Goal: Information Seeking & Learning: Learn about a topic

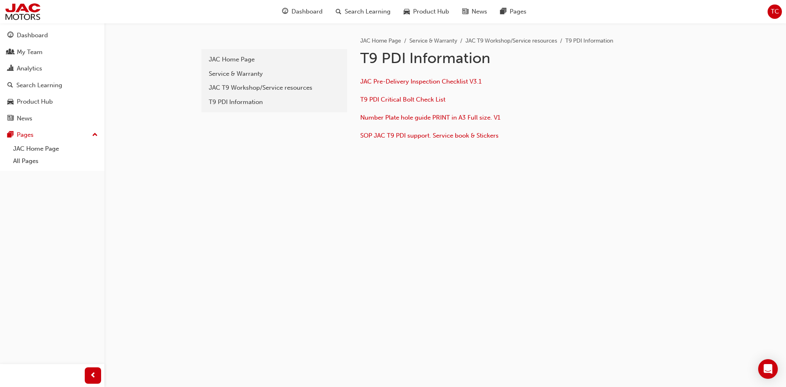
click at [763, 368] on icon "Open Intercom Messenger" at bounding box center [768, 369] width 10 height 10
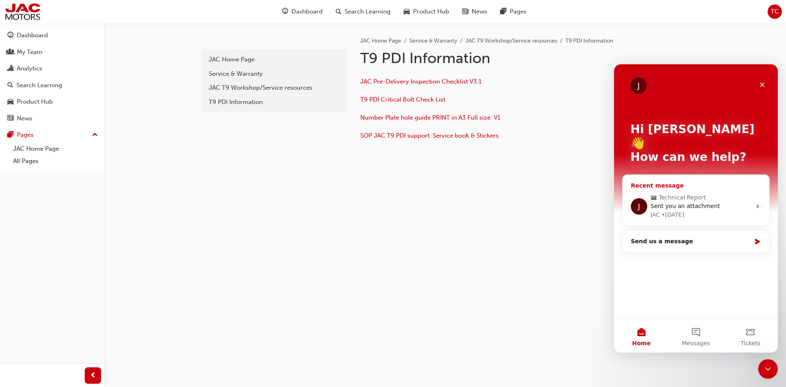
click at [720, 193] on span "Technical Report" at bounding box center [696, 197] width 92 height 9
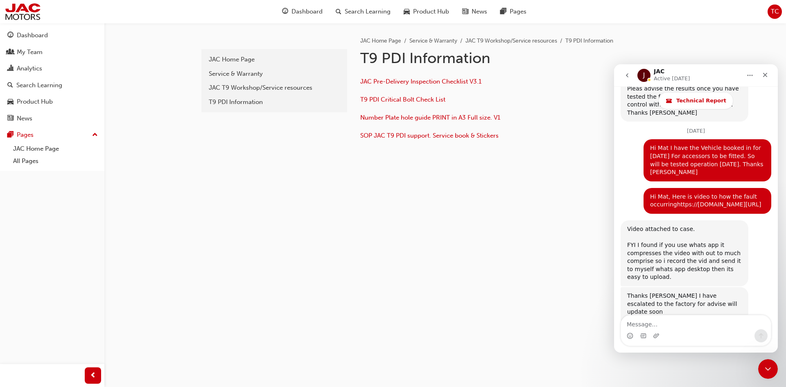
scroll to position [1871, 0]
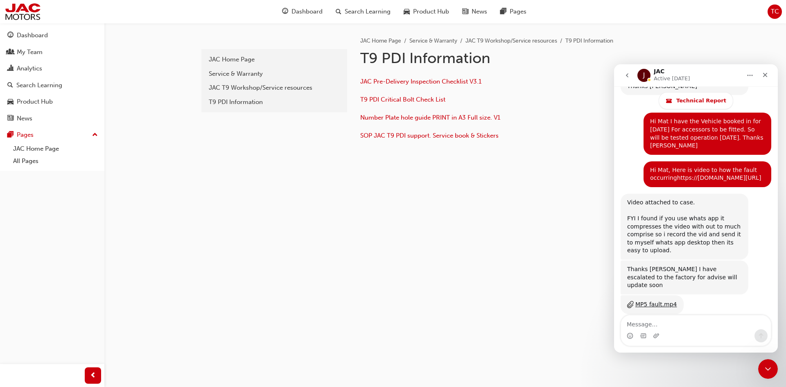
click at [627, 75] on icon "go back" at bounding box center [627, 75] width 2 height 4
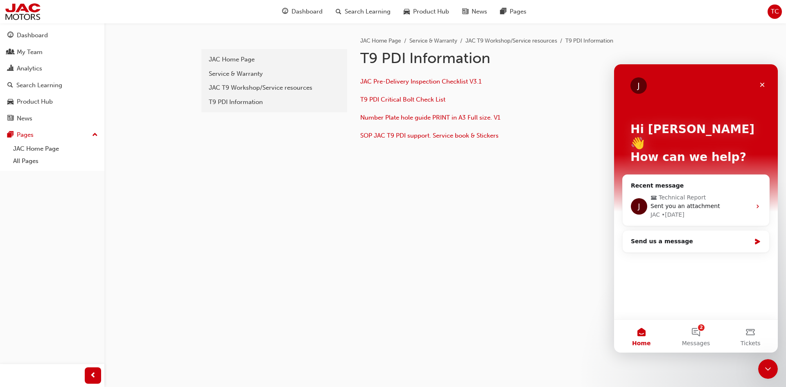
scroll to position [0, 0]
click at [702, 237] on div "Send us a message" at bounding box center [691, 241] width 120 height 9
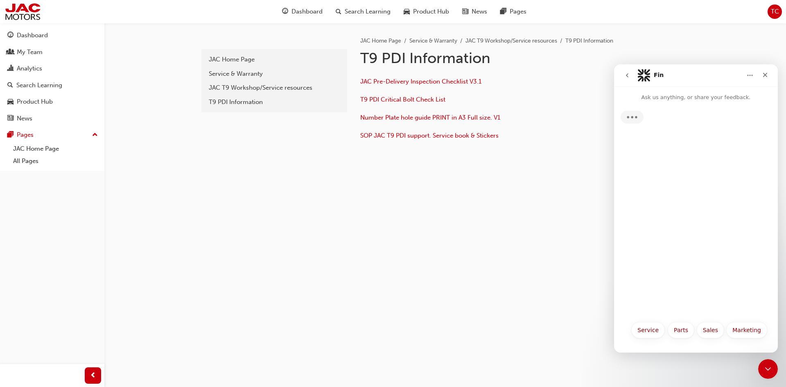
click at [627, 74] on icon "go back" at bounding box center [627, 75] width 2 height 4
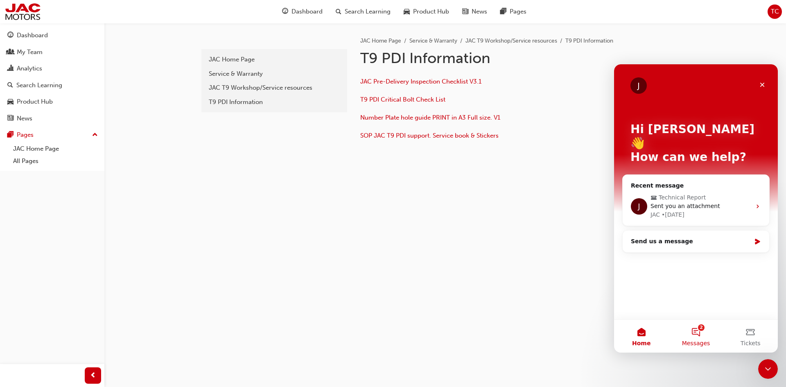
click at [701, 340] on span "Messages" at bounding box center [696, 343] width 28 height 6
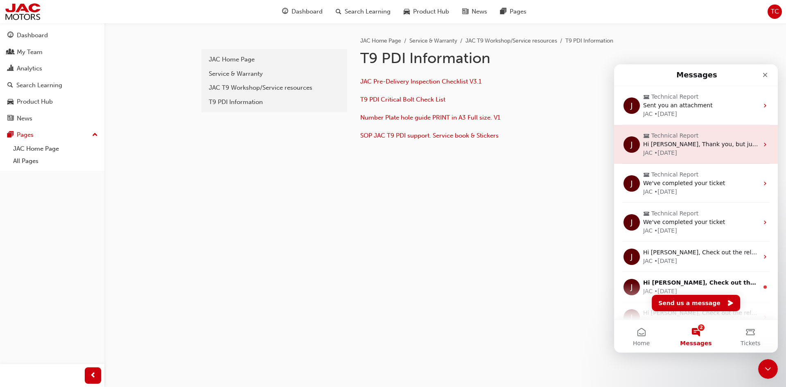
click at [681, 149] on div "JAC • 4d ago" at bounding box center [700, 153] width 115 height 9
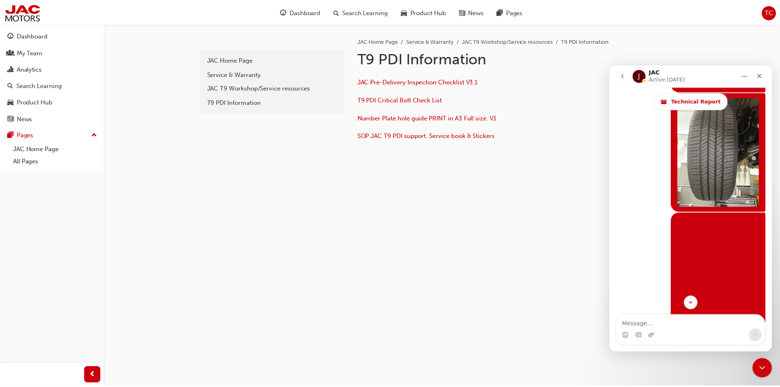
scroll to position [5904, 0]
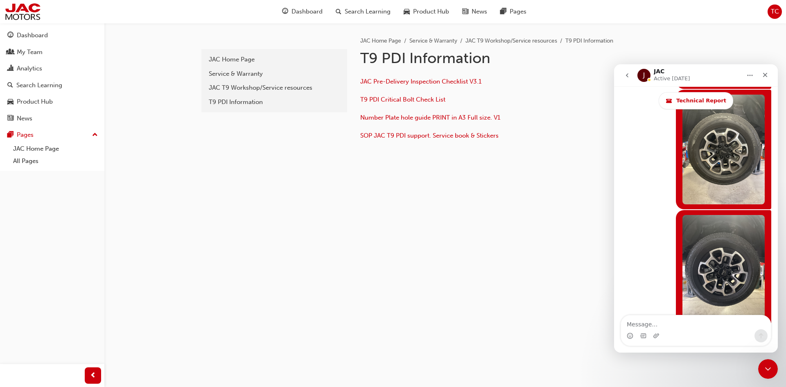
drag, startPoint x: 401, startPoint y: 335, endPoint x: 244, endPoint y: 112, distance: 273.2
click at [400, 336] on div "pdi JAC Home Page Service & Warranty JAC T9 Workshop/Service resources T9 PDI I…" at bounding box center [393, 193] width 786 height 387
click at [38, 160] on link "All Pages" at bounding box center [55, 161] width 91 height 13
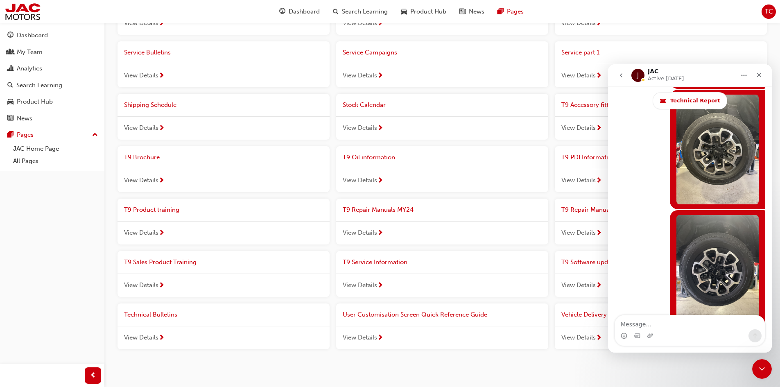
scroll to position [564, 0]
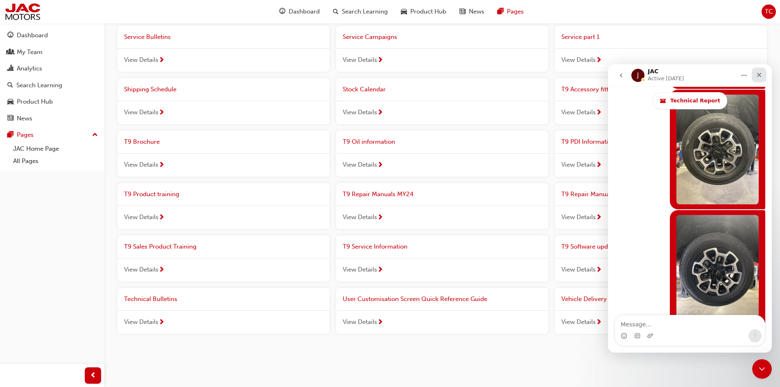
click at [758, 74] on icon "Close" at bounding box center [758, 75] width 7 height 7
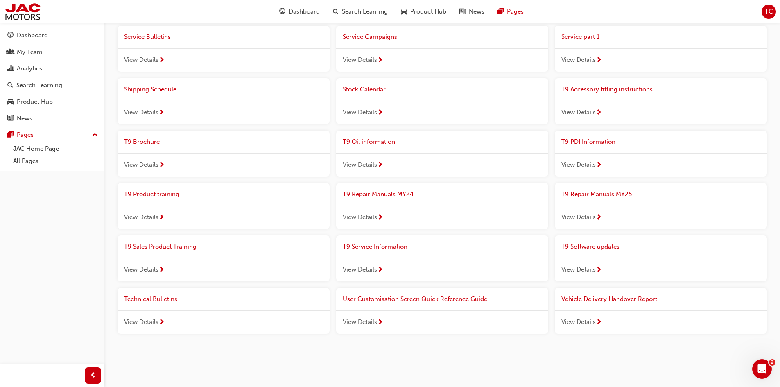
scroll to position [5904, 0]
click at [572, 245] on span "T9 Software updates" at bounding box center [590, 246] width 58 height 7
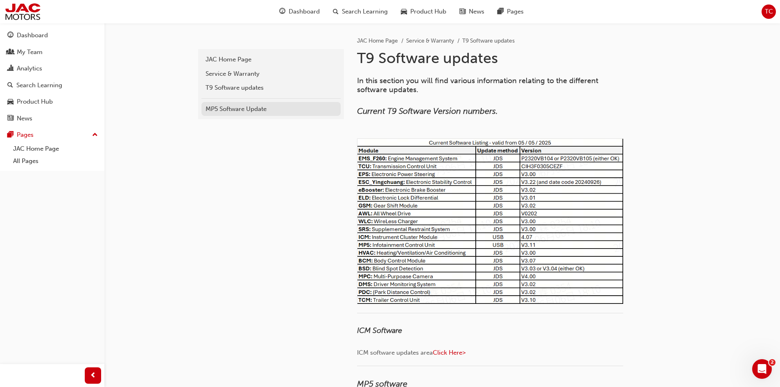
click at [228, 110] on div "MP5 Software Update" at bounding box center [270, 108] width 131 height 9
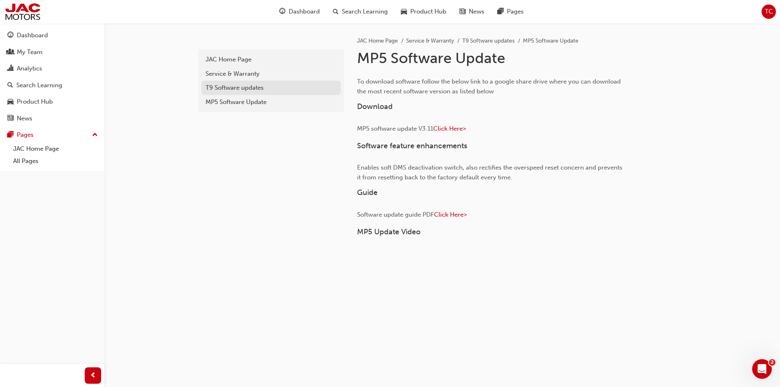
click at [247, 90] on div "T9 Software updates" at bounding box center [270, 87] width 131 height 9
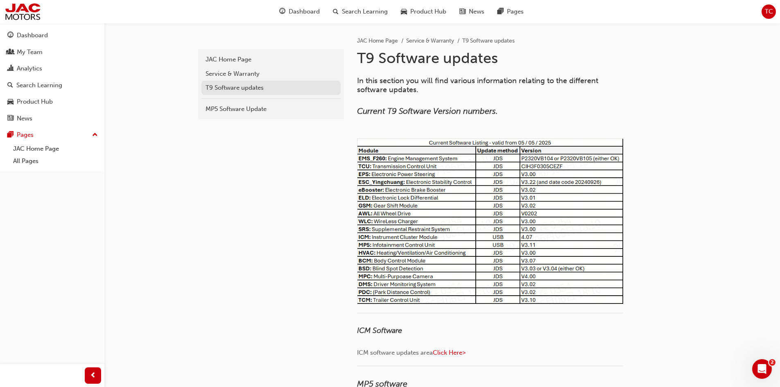
click at [234, 89] on div "T9 Software updates" at bounding box center [270, 87] width 131 height 9
click at [766, 369] on div "Open Intercom Messenger" at bounding box center [760, 367] width 27 height 27
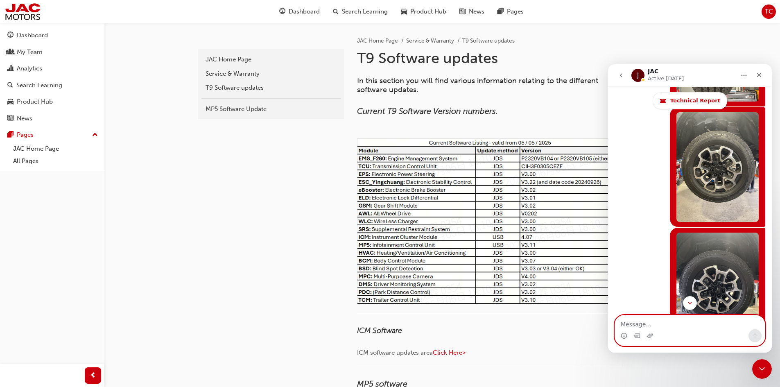
scroll to position [5904, 0]
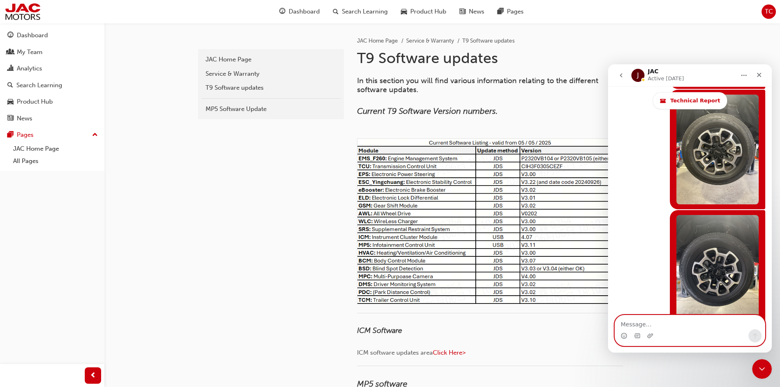
click at [637, 325] on textarea "Message…" at bounding box center [690, 322] width 150 height 14
drag, startPoint x: 244, startPoint y: 227, endPoint x: 538, endPoint y: 183, distance: 297.4
click at [620, 75] on icon "go back" at bounding box center [621, 75] width 2 height 4
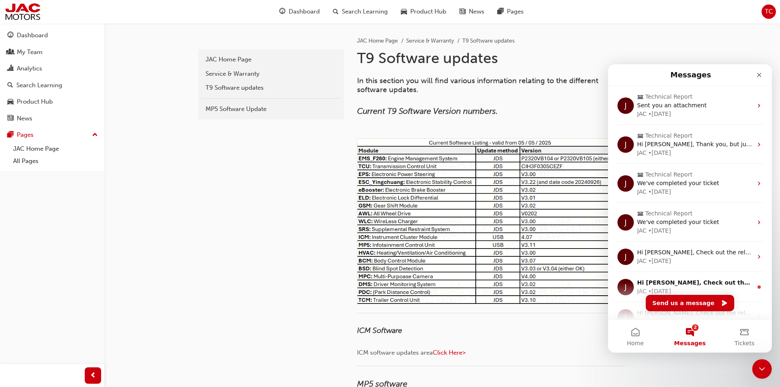
scroll to position [0, 0]
click at [757, 77] on icon "Close" at bounding box center [758, 75] width 7 height 7
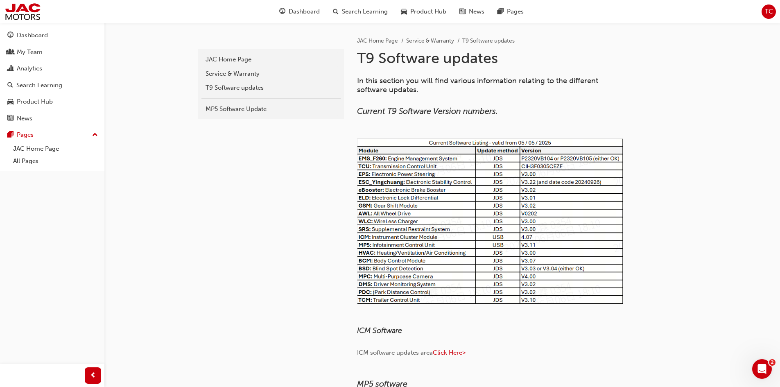
scroll to position [123, 0]
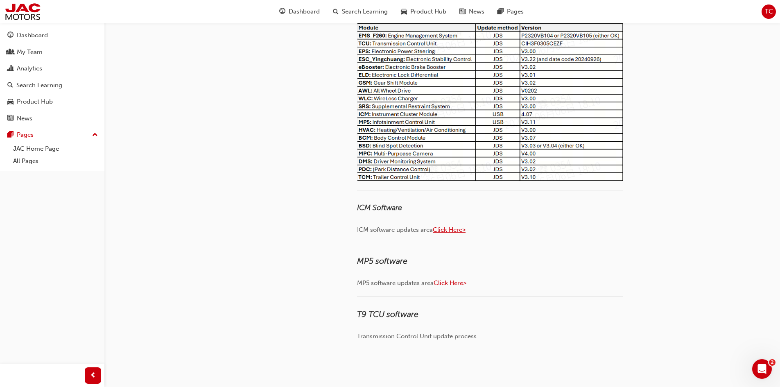
click at [449, 228] on span "Click Here>" at bounding box center [449, 229] width 33 height 7
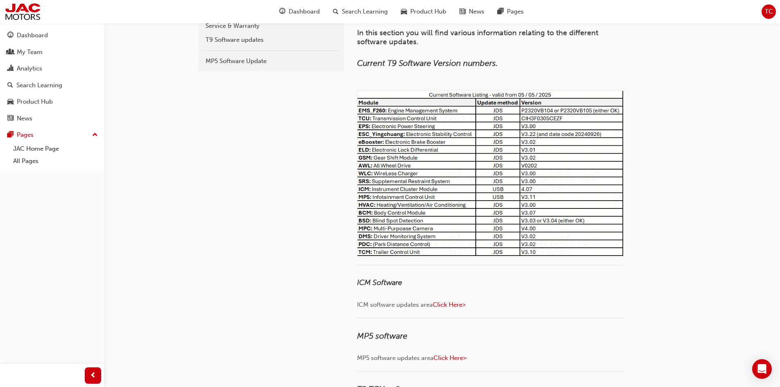
scroll to position [123, 0]
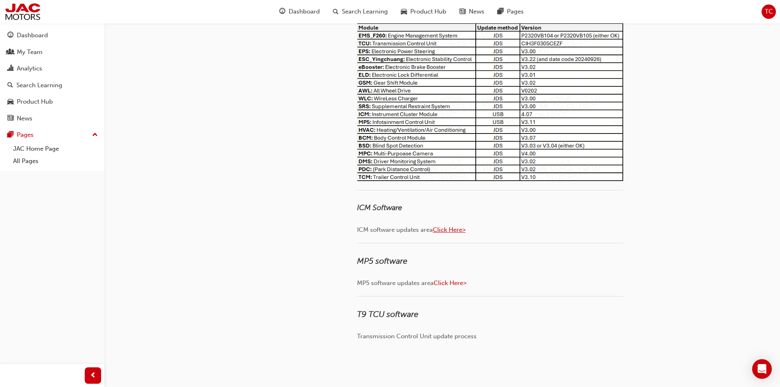
click at [451, 231] on span "Click Here>" at bounding box center [449, 229] width 33 height 7
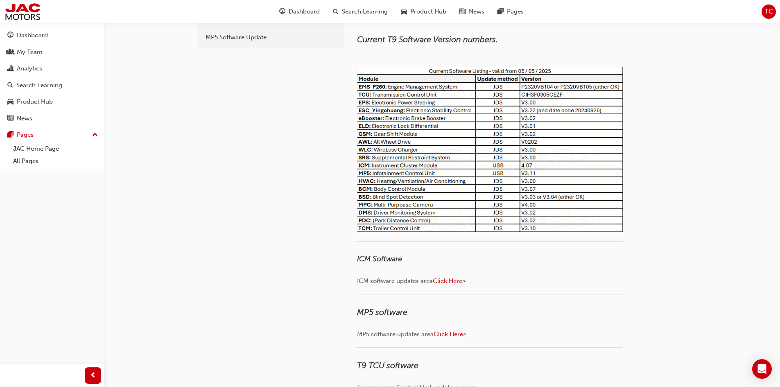
scroll to position [41, 0]
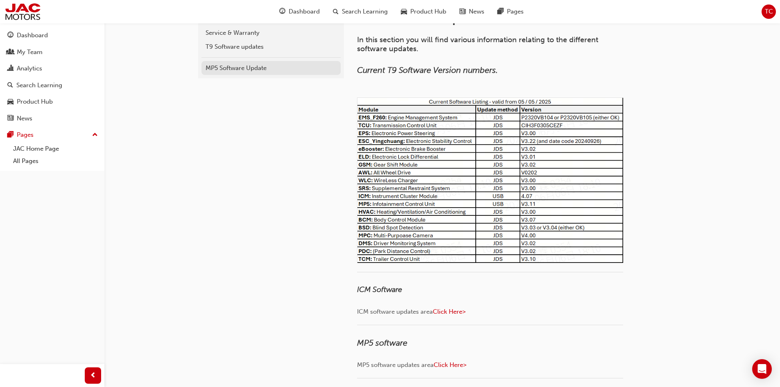
click at [245, 66] on div "MP5 Software Update" at bounding box center [270, 67] width 131 height 9
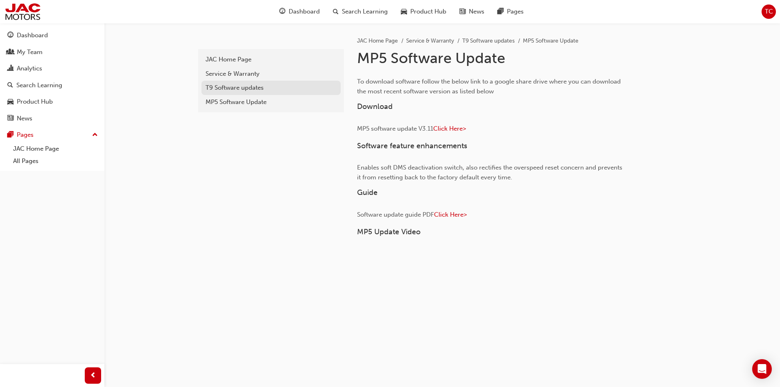
click at [234, 90] on div "T9 Software updates" at bounding box center [270, 87] width 131 height 9
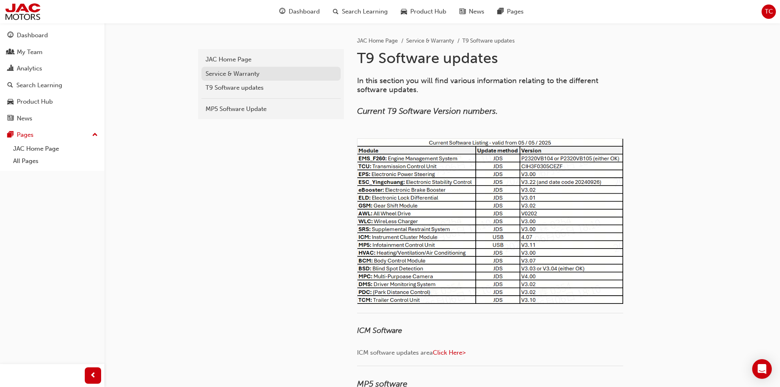
click at [237, 71] on div "Service & Warranty" at bounding box center [270, 73] width 131 height 9
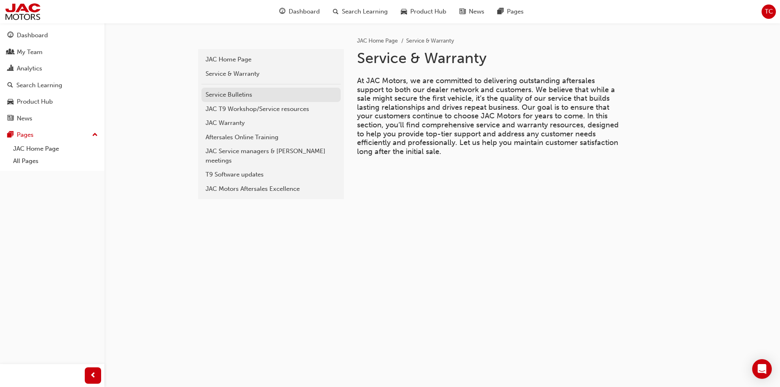
click at [230, 100] on link "Service Bulletins" at bounding box center [270, 95] width 139 height 14
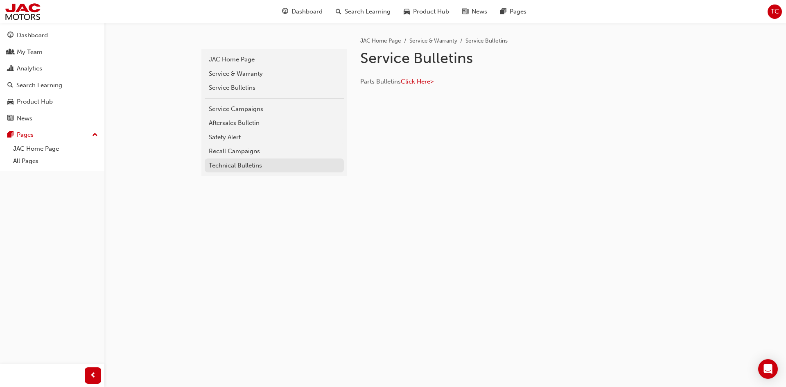
click at [230, 167] on div "Technical Bulletins" at bounding box center [274, 165] width 131 height 9
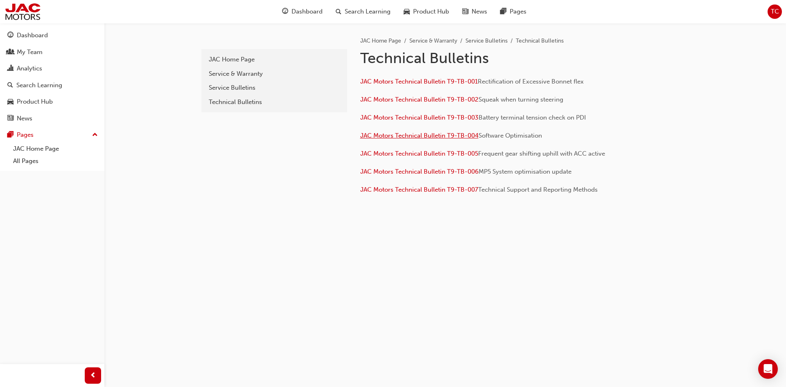
click at [412, 135] on span "JAC Motors Technical Bulletin T9-TB-004" at bounding box center [419, 135] width 118 height 7
click at [430, 171] on span "JAC Motors Technical Bulletin T9-TB-006" at bounding box center [419, 171] width 118 height 7
click at [243, 87] on div "Service Bulletins" at bounding box center [274, 87] width 131 height 9
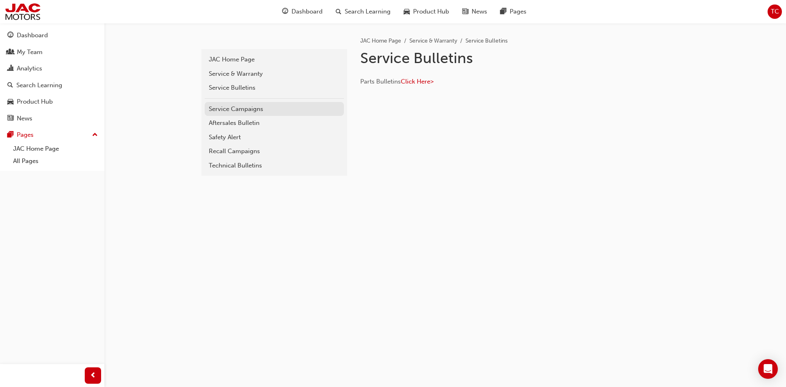
click at [240, 109] on div "Service Campaigns" at bounding box center [274, 108] width 131 height 9
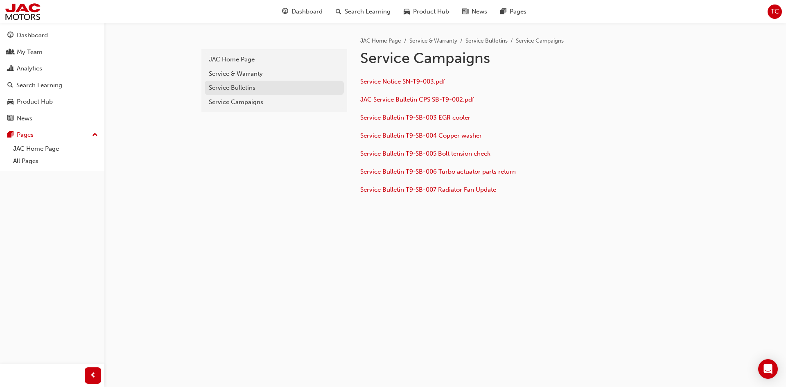
click at [232, 88] on div "Service Bulletins" at bounding box center [274, 87] width 131 height 9
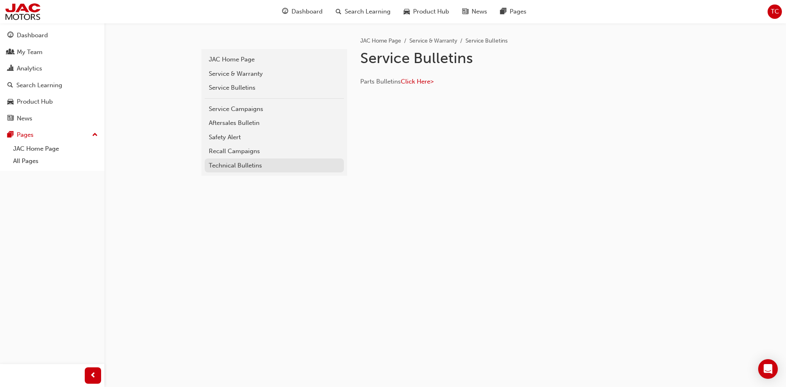
click at [228, 167] on div "Technical Bulletins" at bounding box center [274, 165] width 131 height 9
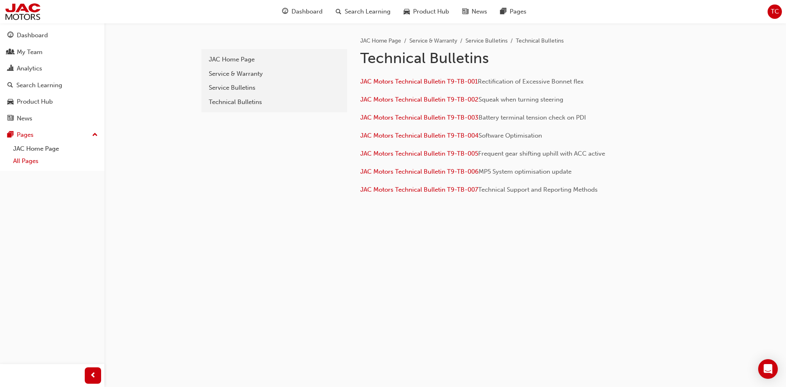
click at [33, 164] on link "All Pages" at bounding box center [55, 161] width 91 height 13
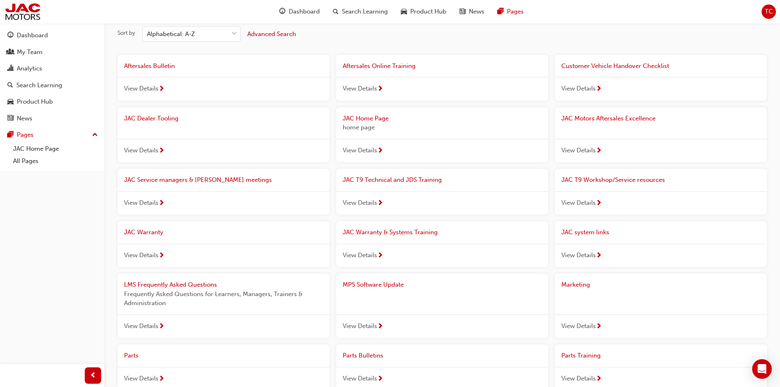
scroll to position [82, 0]
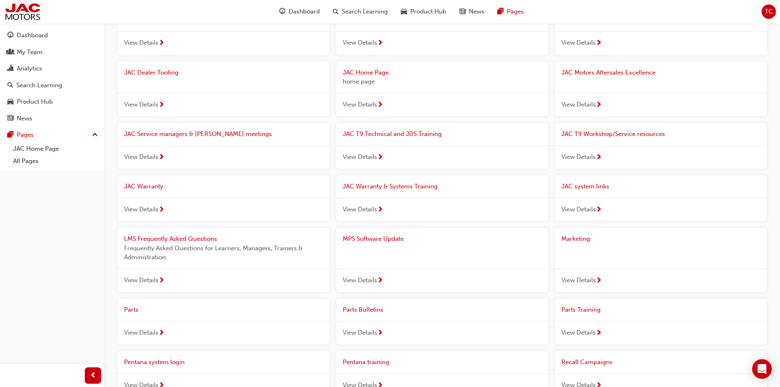
click at [375, 132] on span "JAC T9 Technical and JDS Training" at bounding box center [392, 133] width 99 height 7
